Goal: Check status: Check status

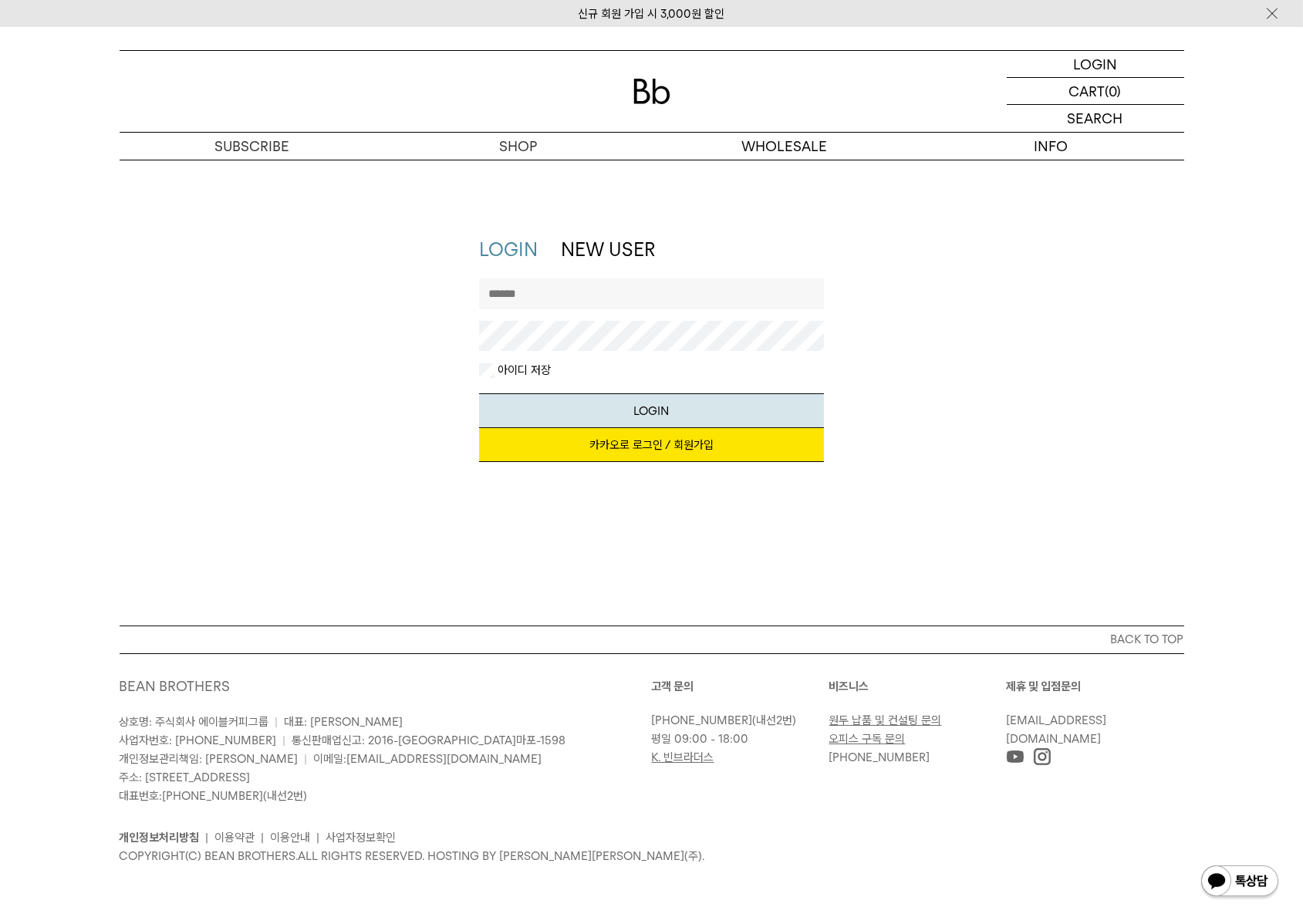
click at [609, 442] on link "카카오로 로그인 / 회원가입" at bounding box center [651, 445] width 345 height 34
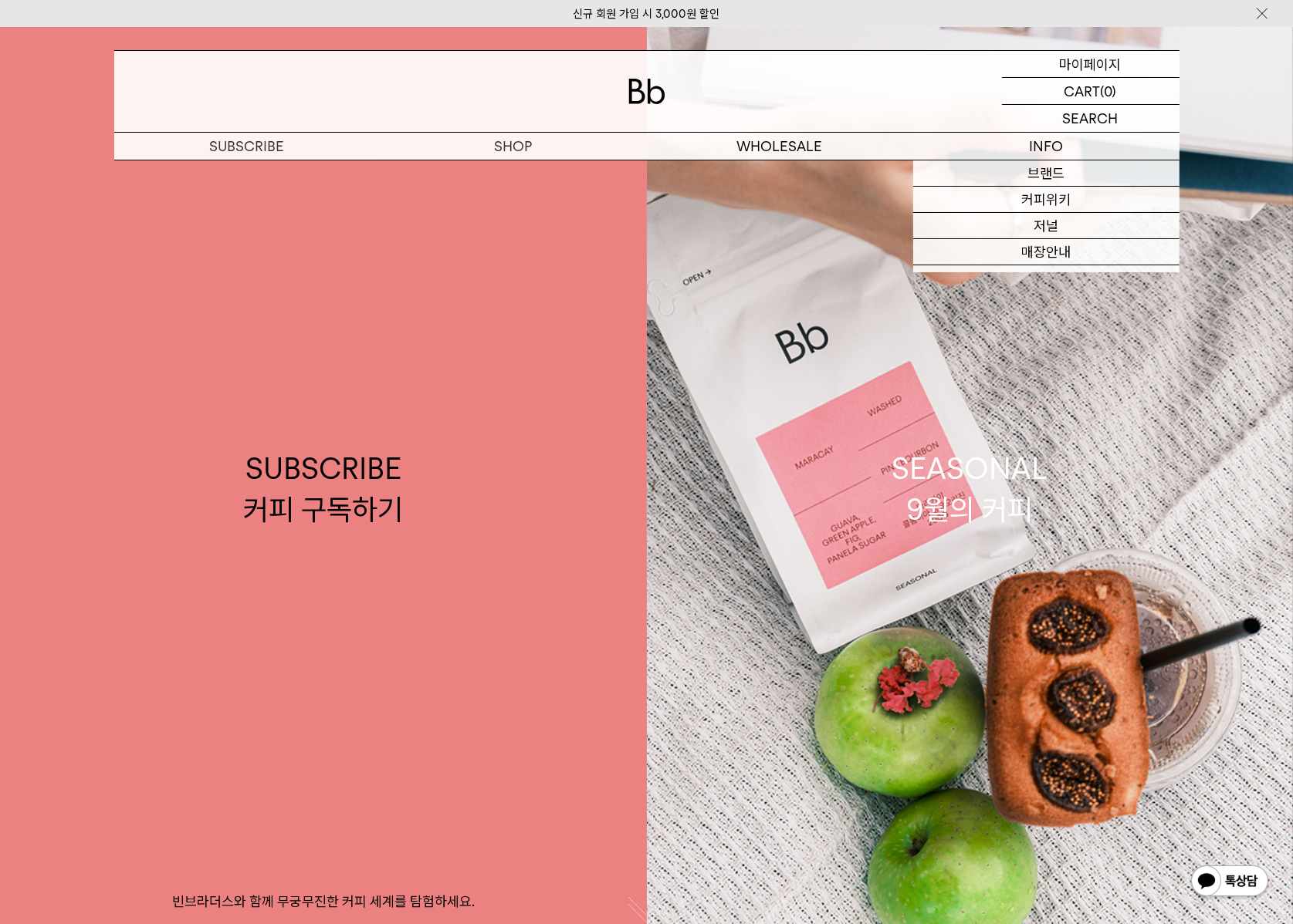
click at [1119, 64] on p "마이페이지" at bounding box center [1091, 64] width 62 height 26
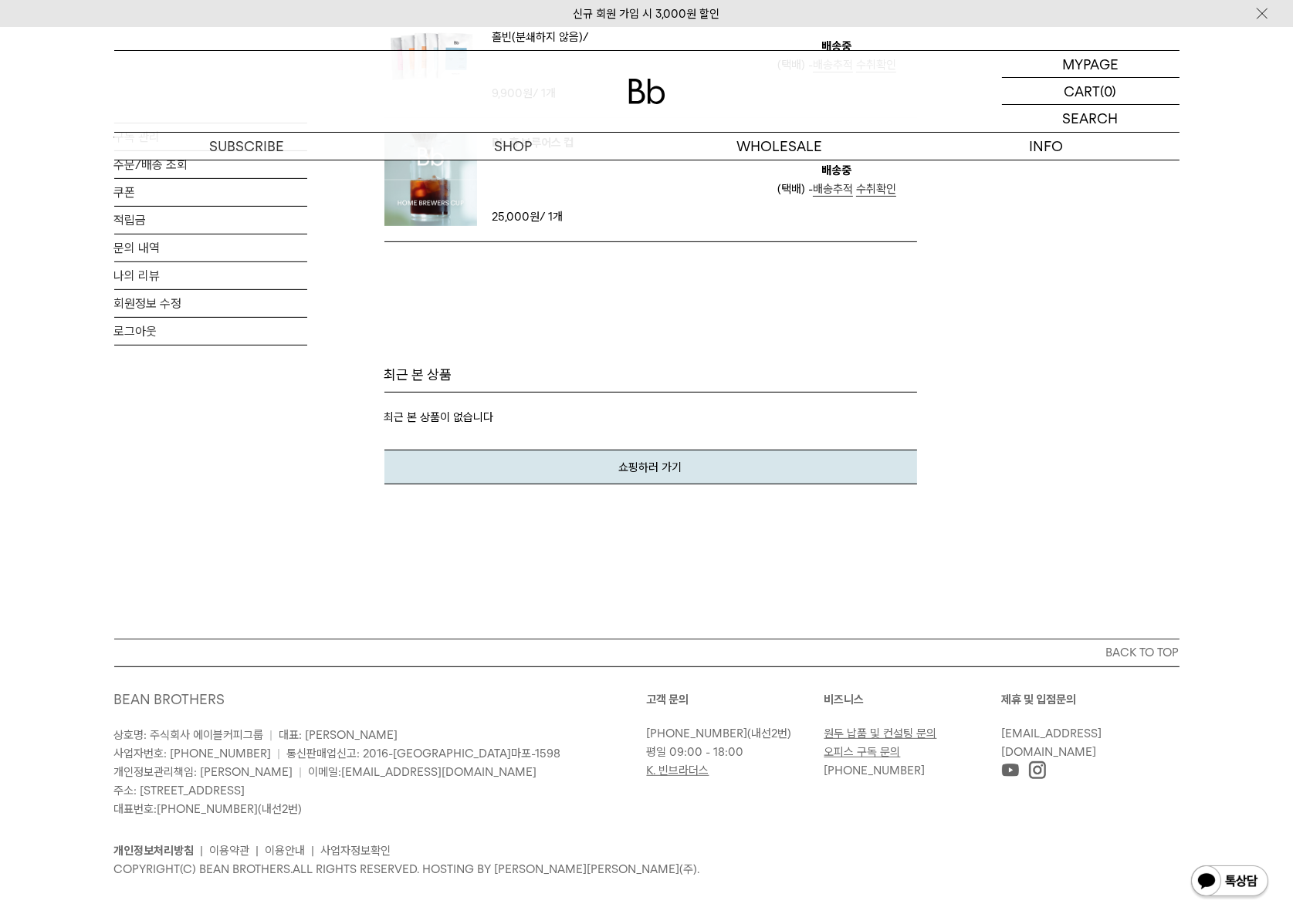
scroll to position [383, 0]
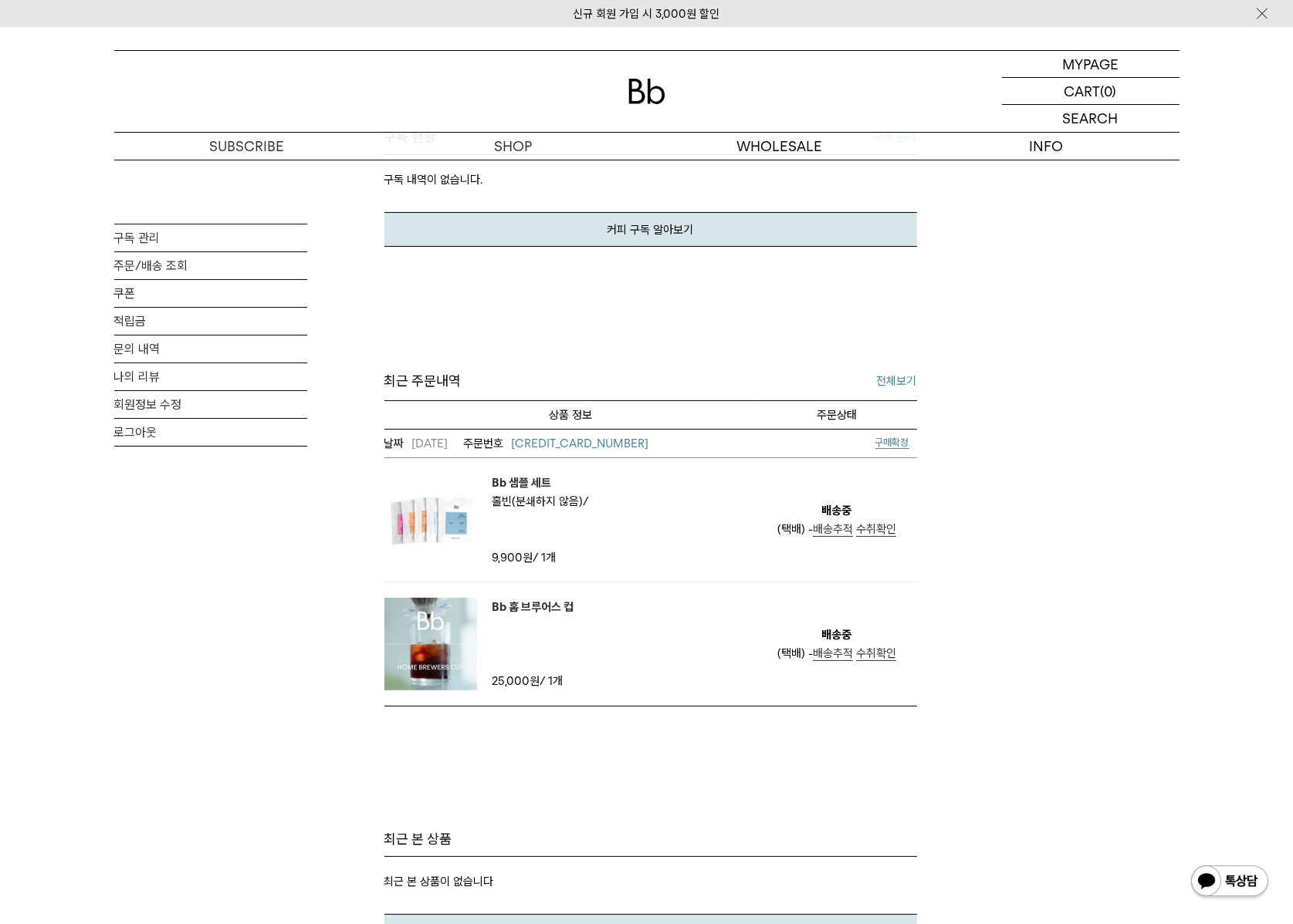
drag, startPoint x: 571, startPoint y: 443, endPoint x: 580, endPoint y: 439, distance: 9.8
click at [572, 443] on span "[CREDIT_CARD_NUMBER]" at bounding box center [580, 443] width 138 height 14
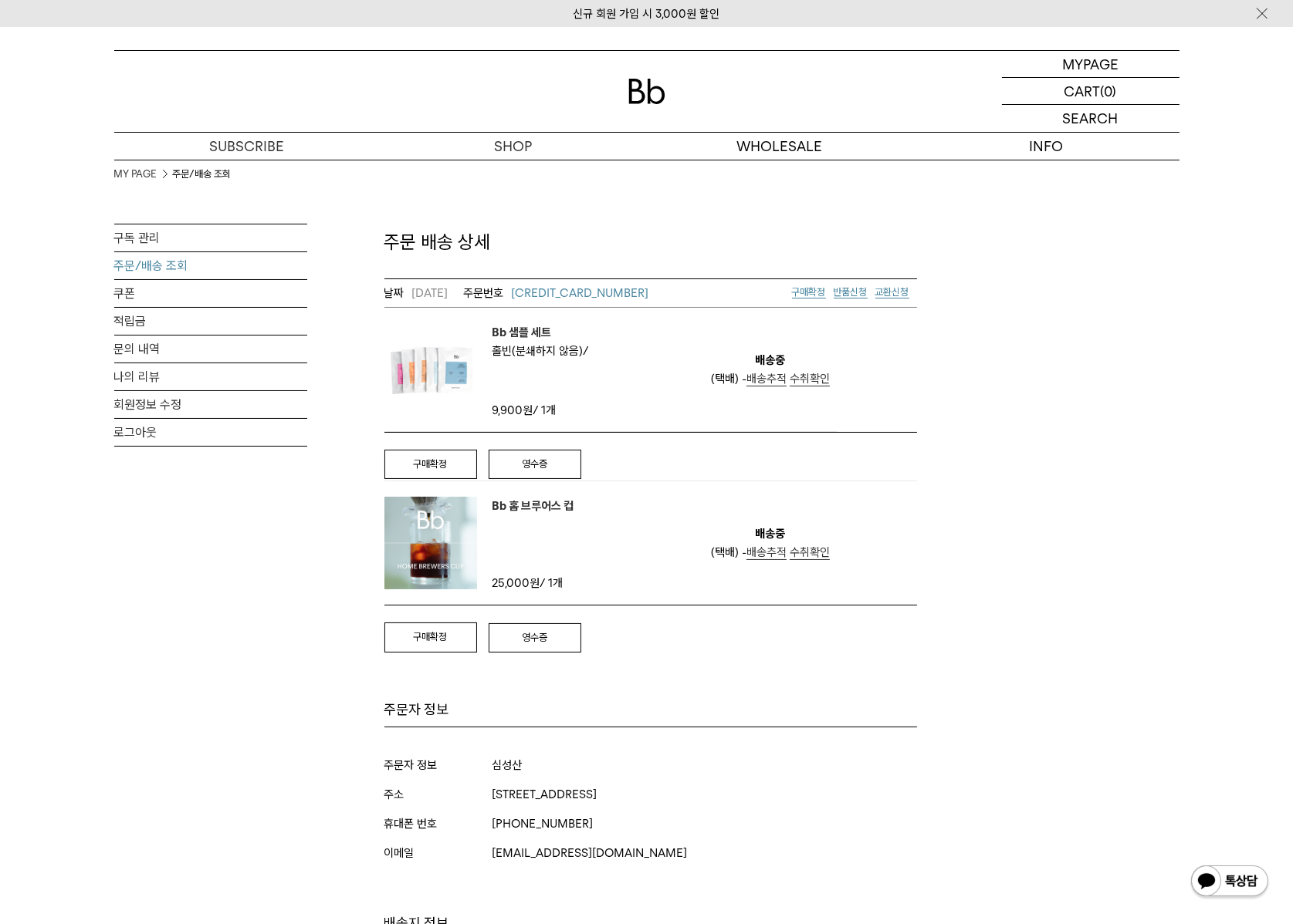
click at [950, 434] on div "MY PAGE 주문/배송 조회 구독 관리 주문/배송 조회 쿠폰 적립금 문의 내역 나의 리뷰 회원정보 수정 로그아웃 주문 배송 상세 [CREDI…" at bounding box center [646, 736] width 1065 height 1152
click at [769, 383] on span "배송추적" at bounding box center [766, 379] width 40 height 14
click at [1178, 601] on div "MY PAGE 주문/배송 조회 구독 관리 주문/배송 조회 쿠폰 적립금 문의 내역 나의 리뷰 회원정보 수정 로그아웃 주문 배송 상세 250906…" at bounding box center [646, 736] width 1065 height 1152
click at [764, 551] on span "배송추적" at bounding box center [766, 552] width 40 height 14
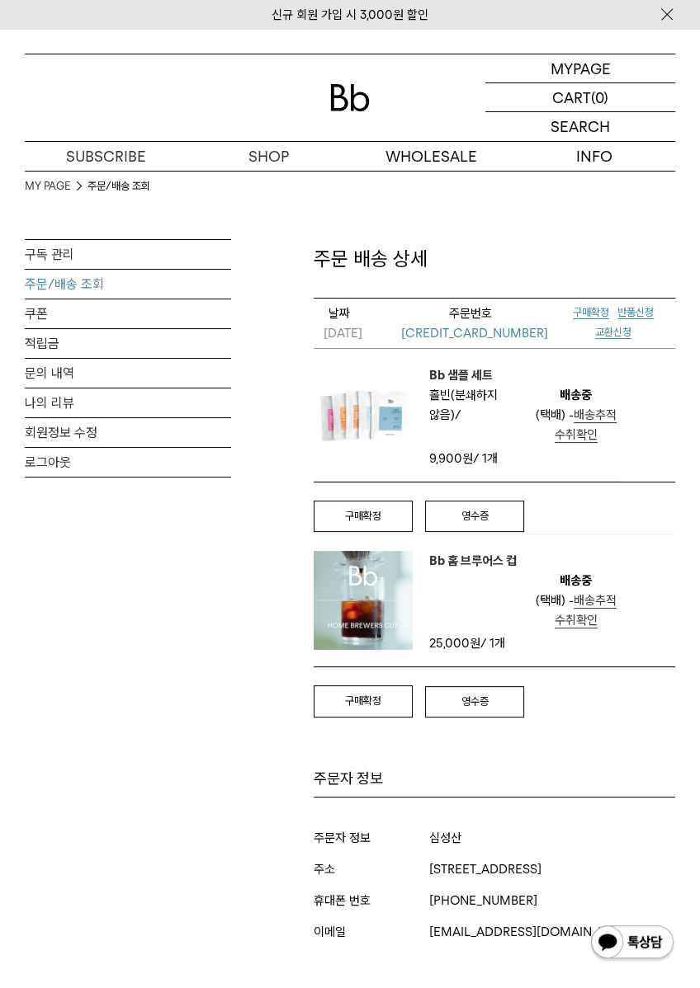
click at [464, 42] on div "MYPAGE 마이페이지 LOGOUT 로그아웃 CART 장바구니 (0) SEARCH 검색 검색폼 ** 추천상품" at bounding box center [350, 100] width 700 height 143
